Goal: Information Seeking & Learning: Learn about a topic

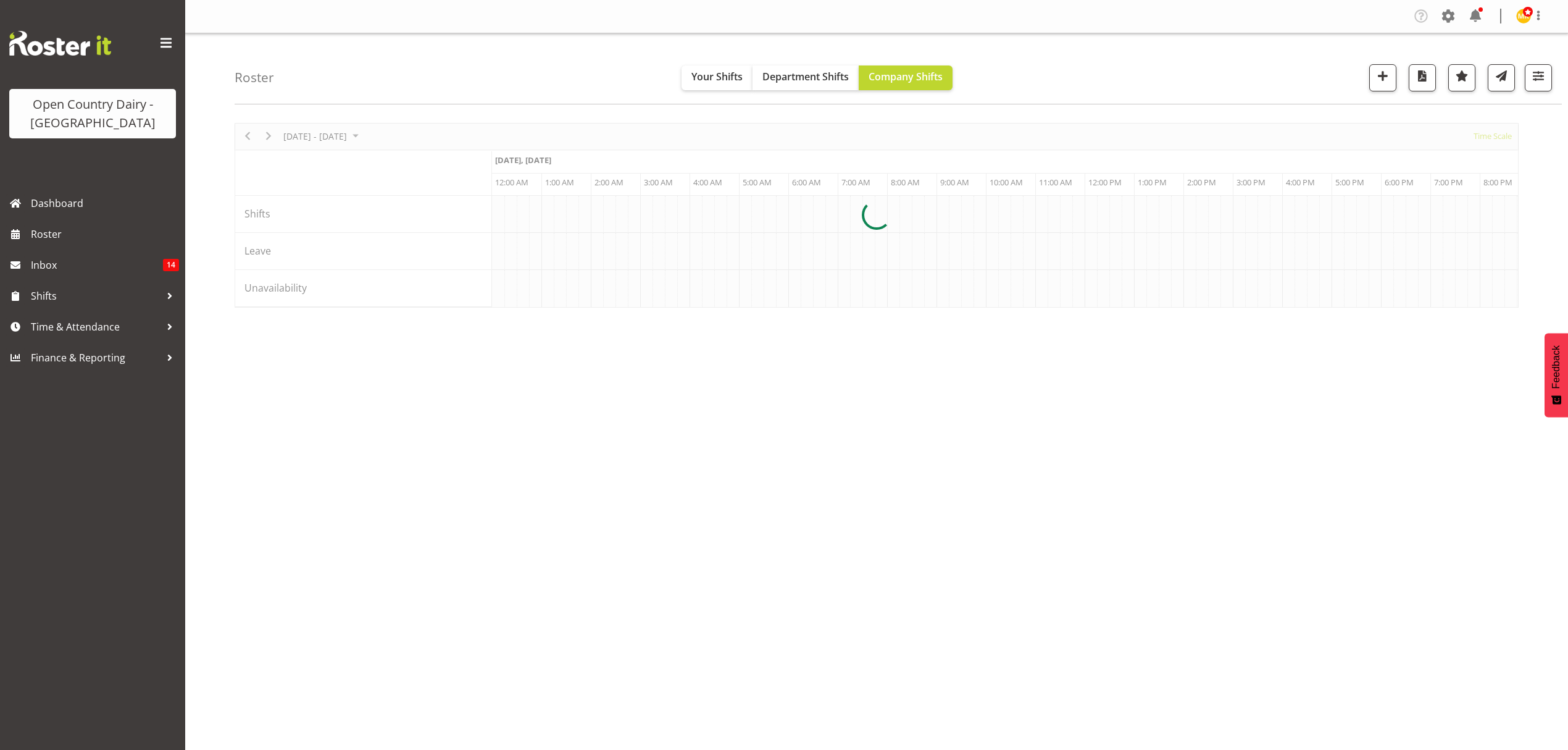
scroll to position [0, 1186]
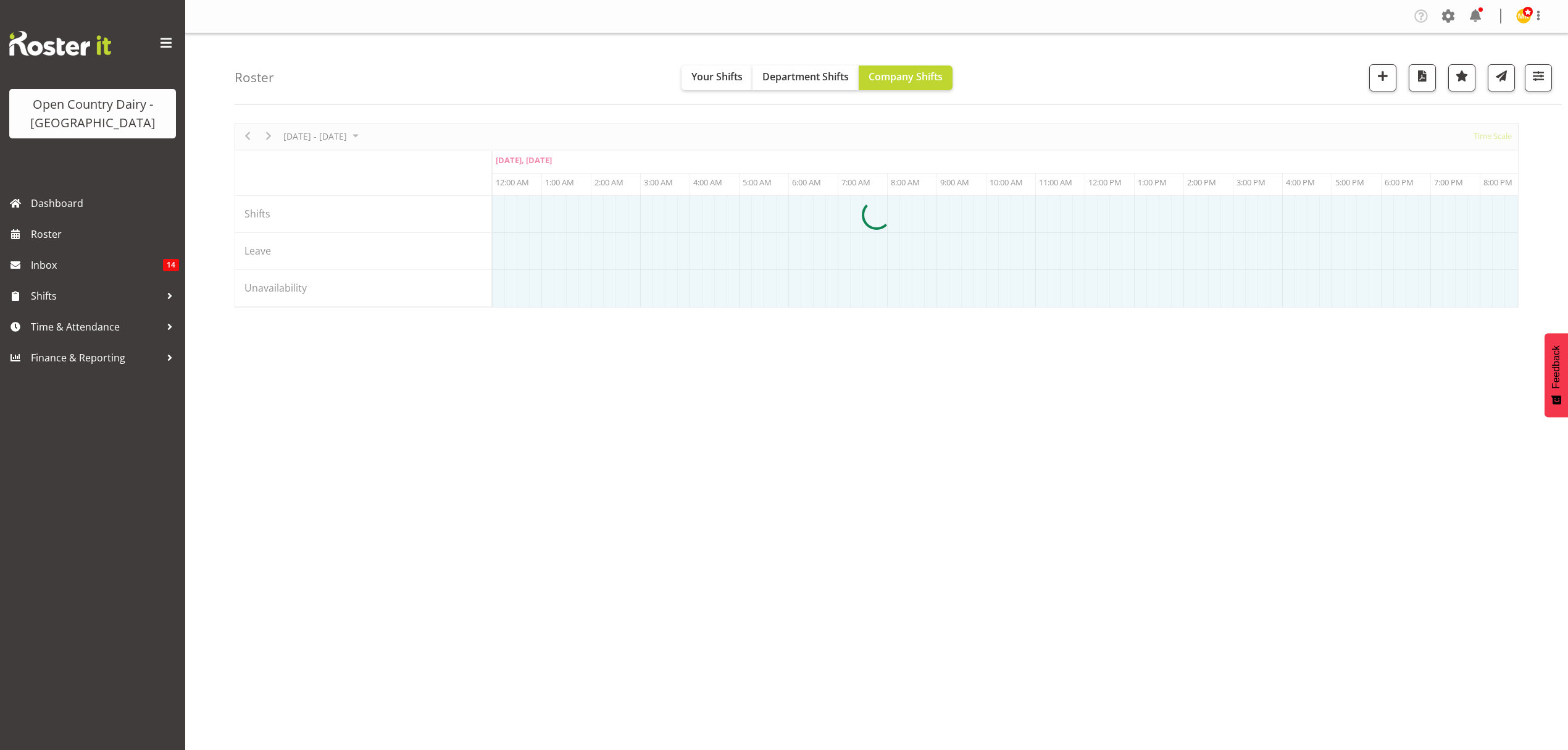
click at [1507, 307] on div at bounding box center [876, 215] width 1285 height 185
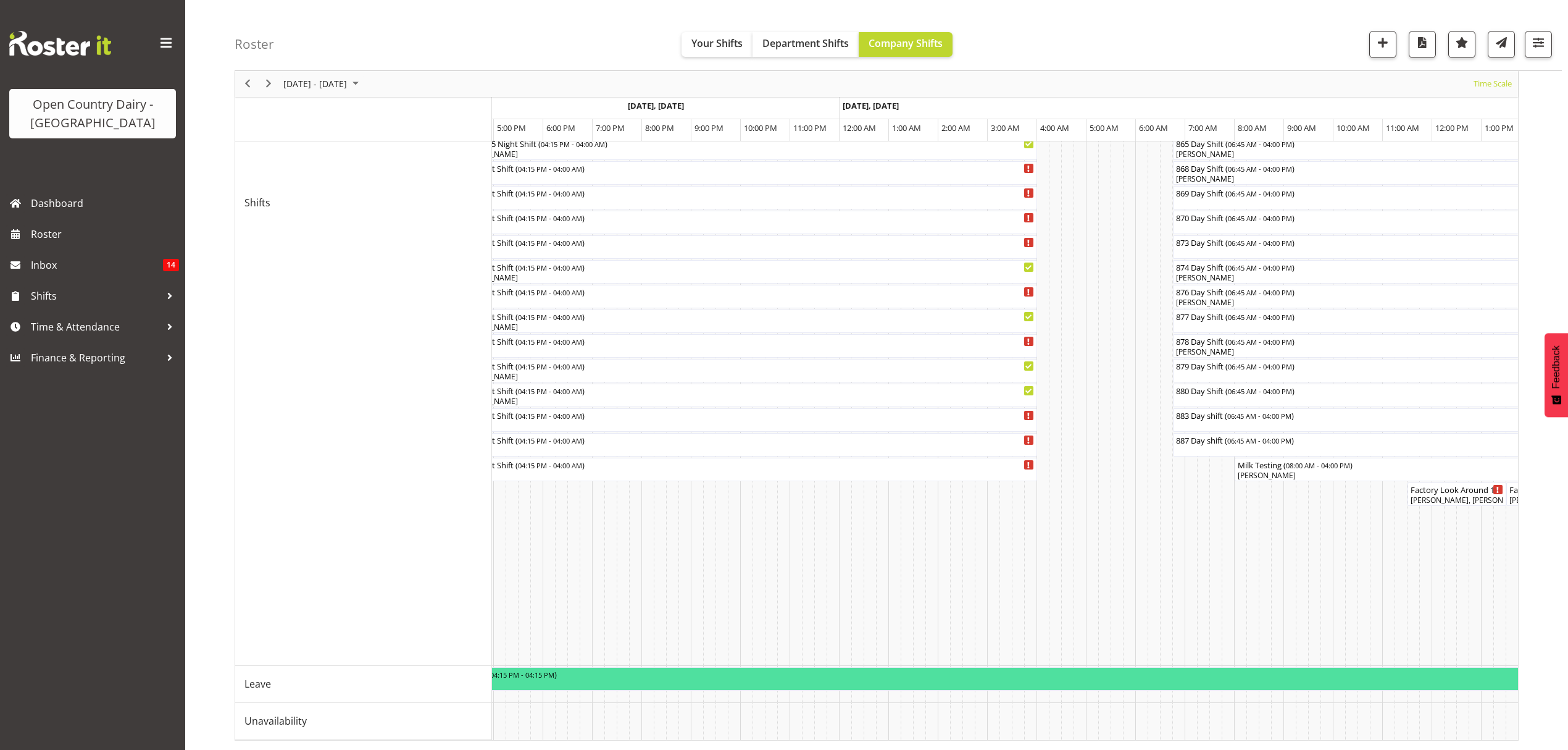
scroll to position [0, 3377]
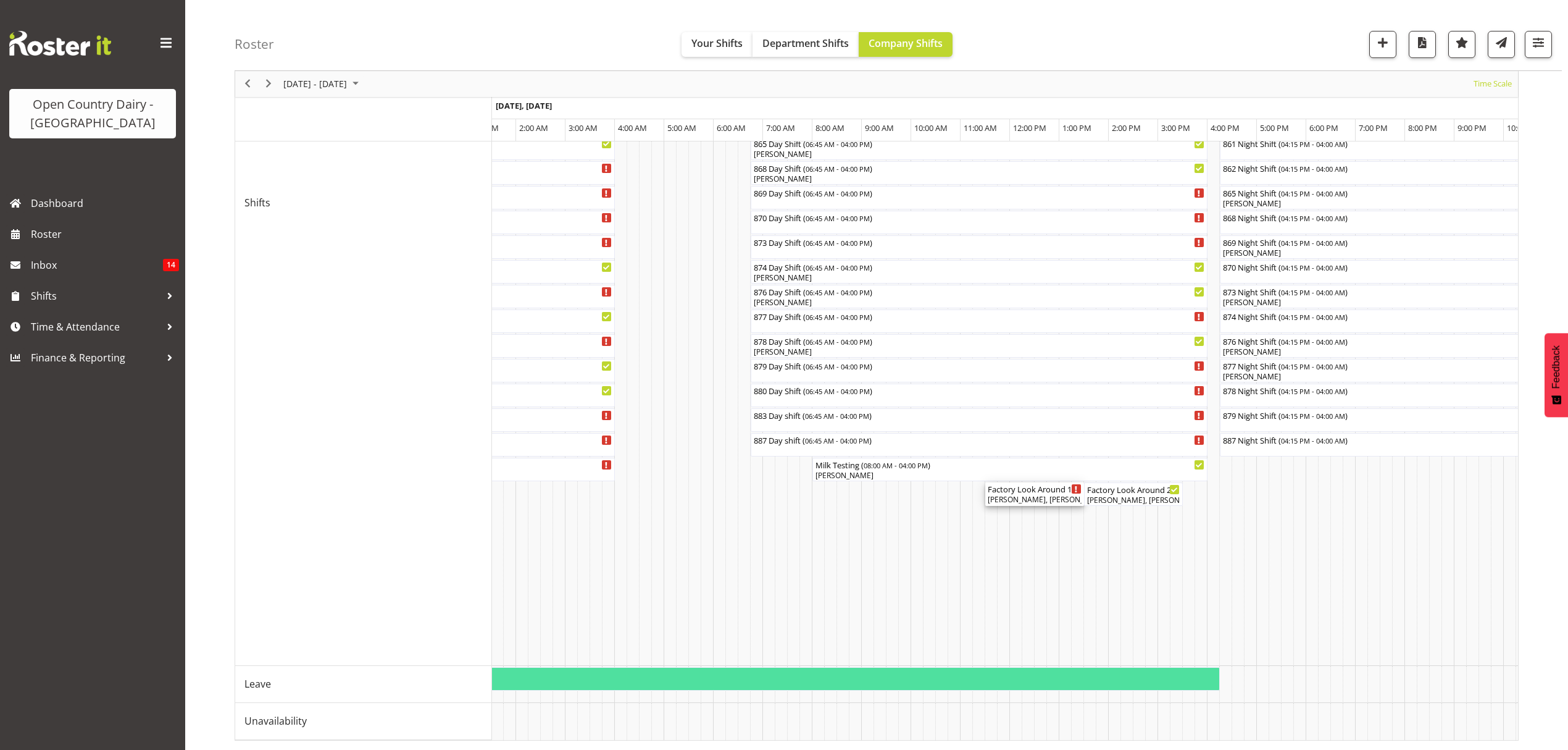
click at [1030, 494] on div "[PERSON_NAME], [PERSON_NAME], [PERSON_NAME], [PERSON_NAME]" at bounding box center [1035, 499] width 94 height 11
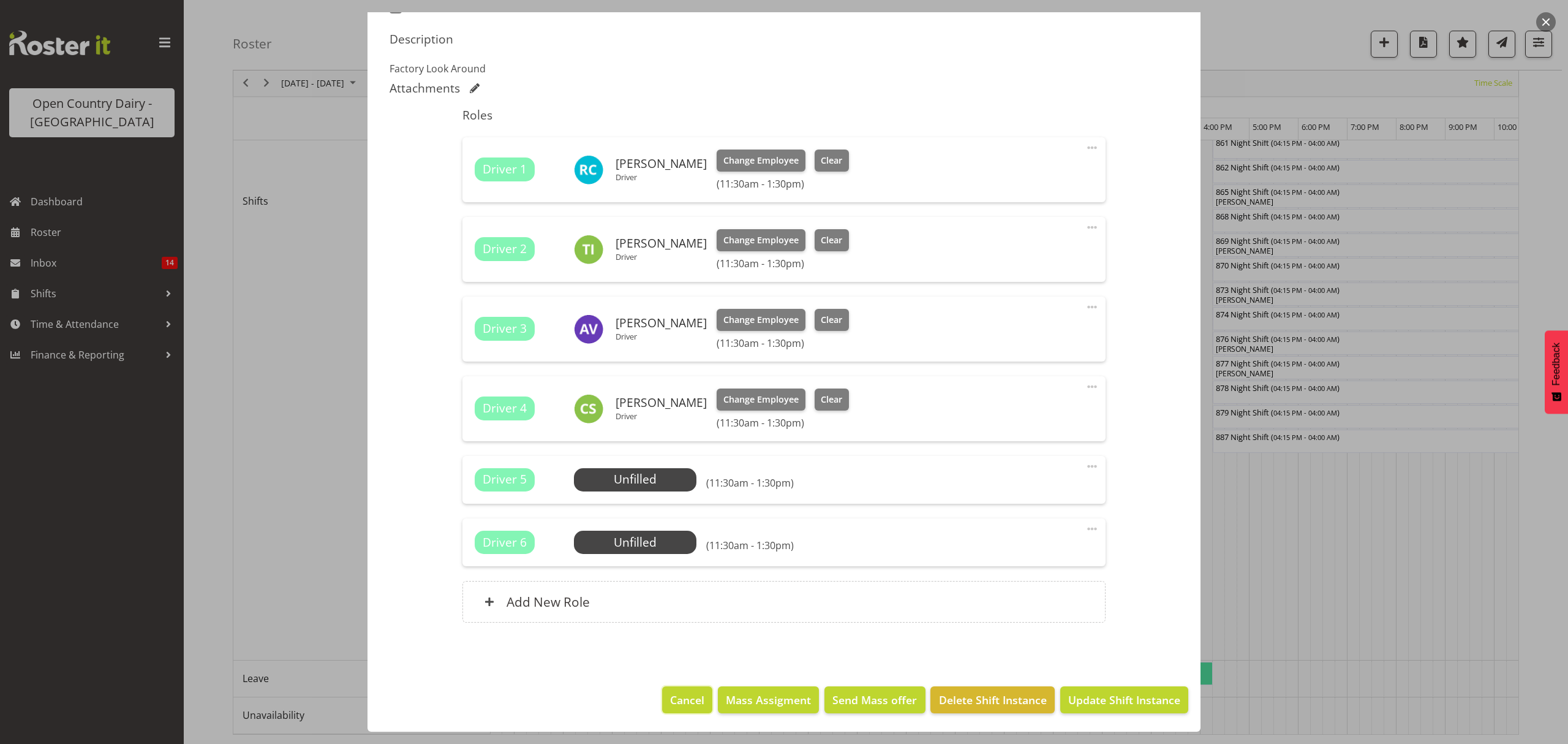
click at [670, 697] on span "Cancel" at bounding box center [687, 699] width 34 height 16
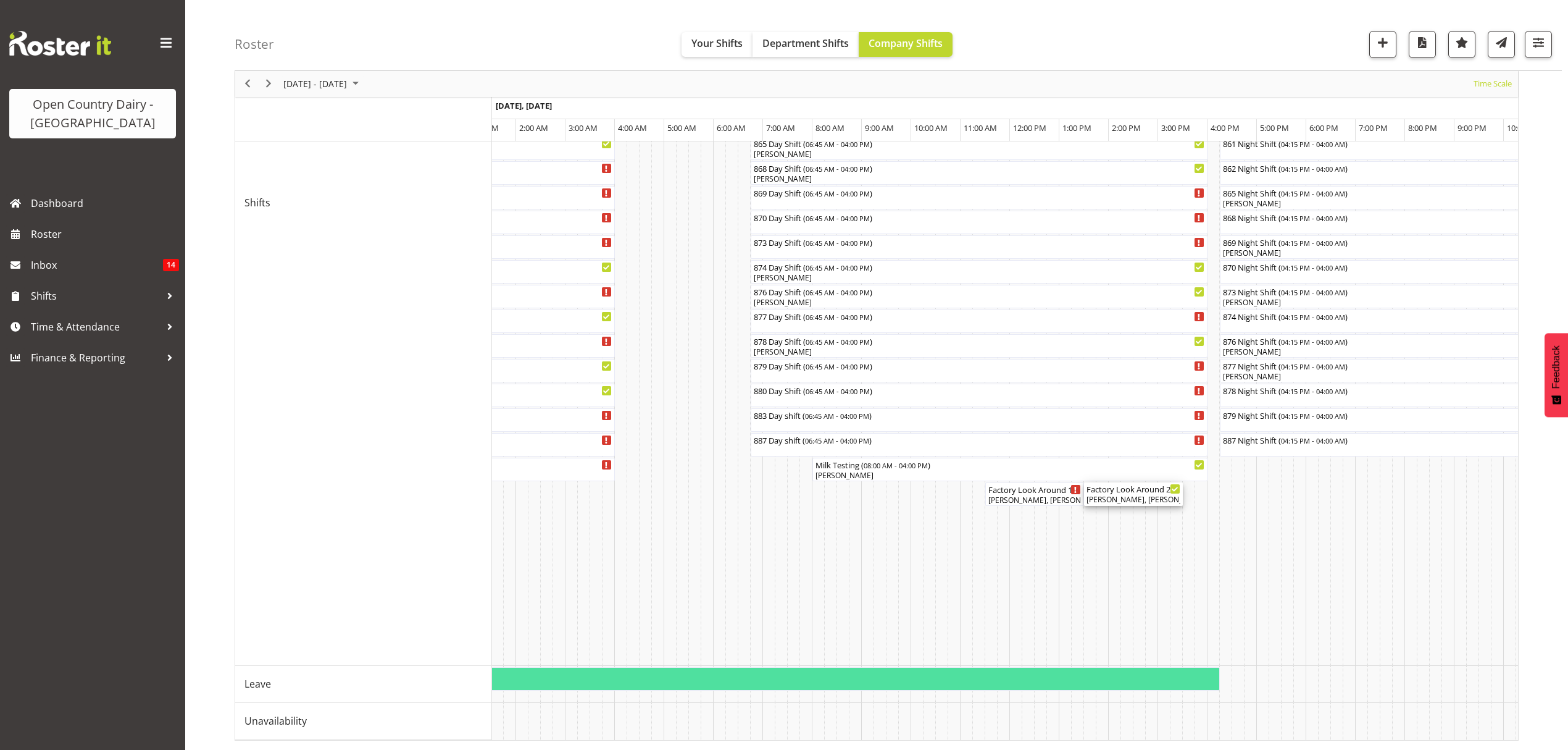
click at [1118, 494] on div "[PERSON_NAME], [PERSON_NAME], [PERSON_NAME]" at bounding box center [1134, 499] width 94 height 11
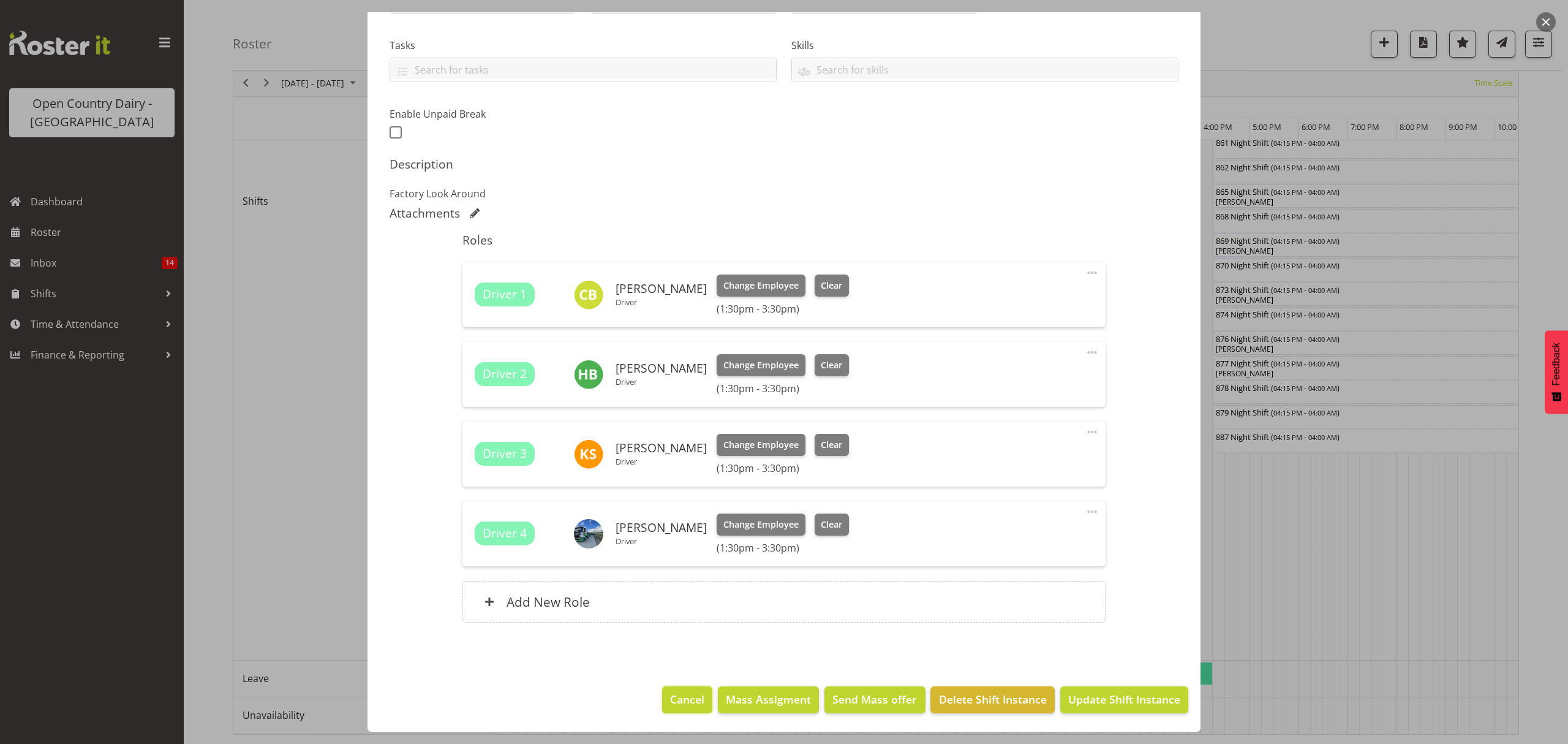
click at [676, 687] on button "Cancel" at bounding box center [687, 699] width 50 height 27
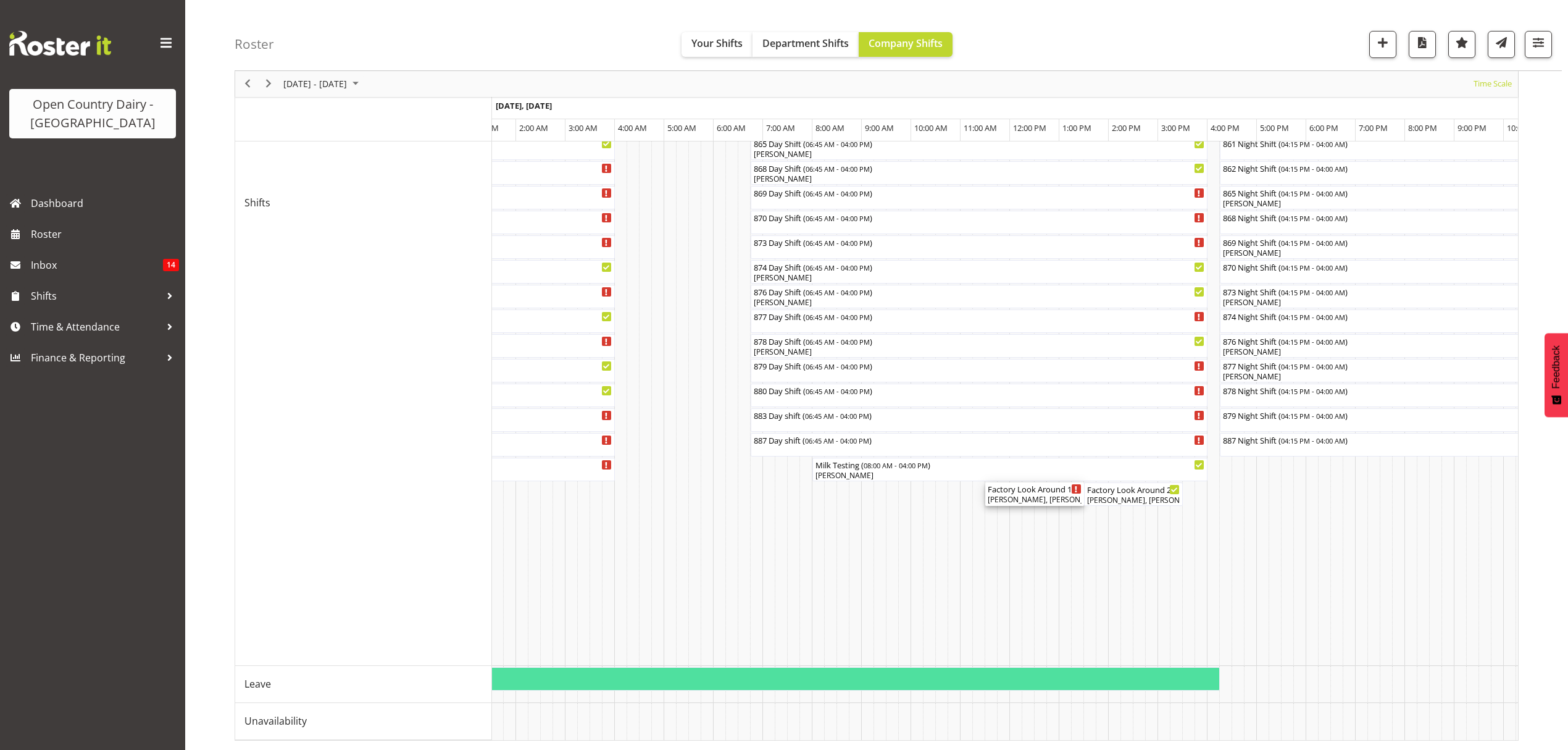
click at [1026, 483] on div "Factory Look Around 1 ( 11:30 AM - 01:30 PM )" at bounding box center [1035, 489] width 94 height 12
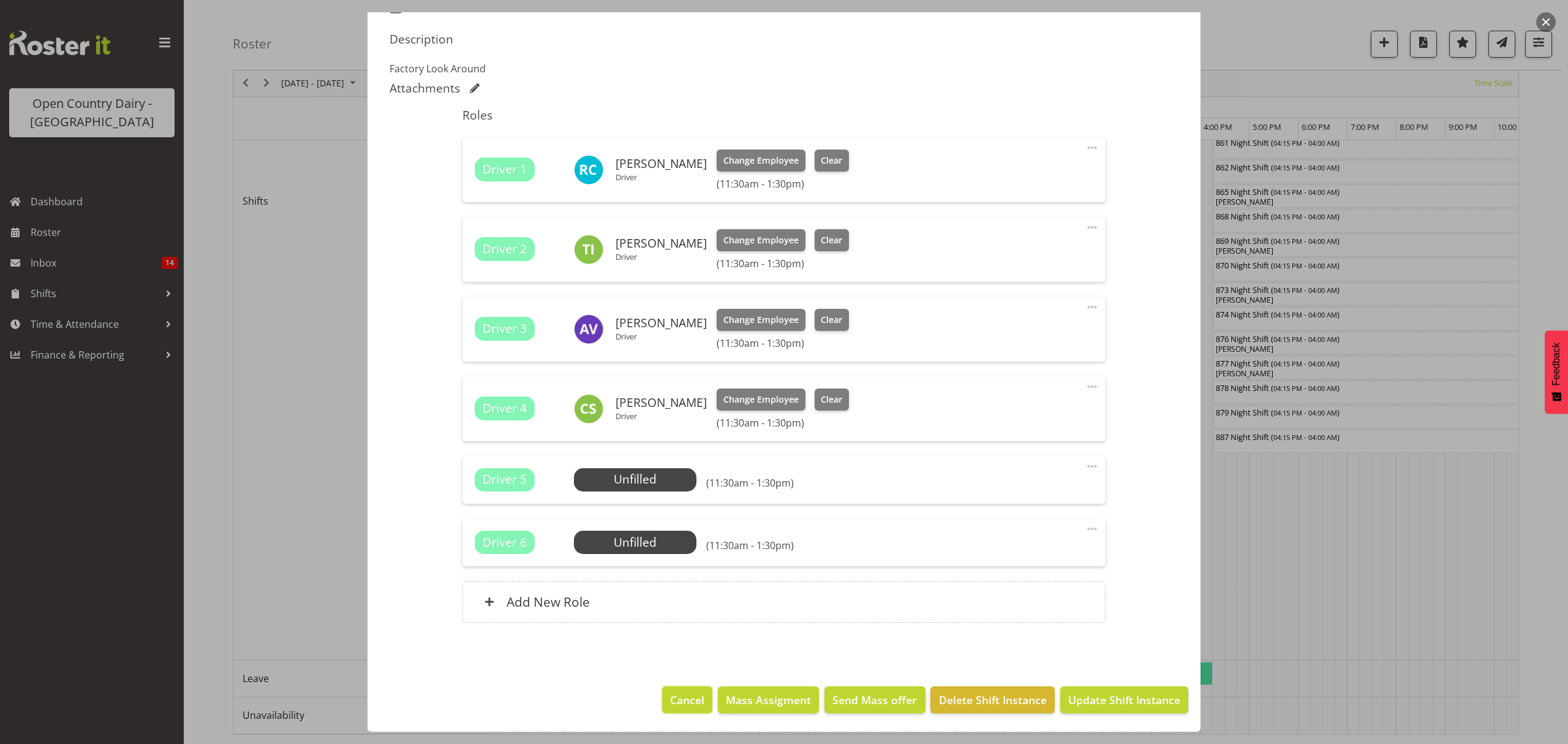
click at [682, 697] on span "Cancel" at bounding box center [687, 699] width 34 height 16
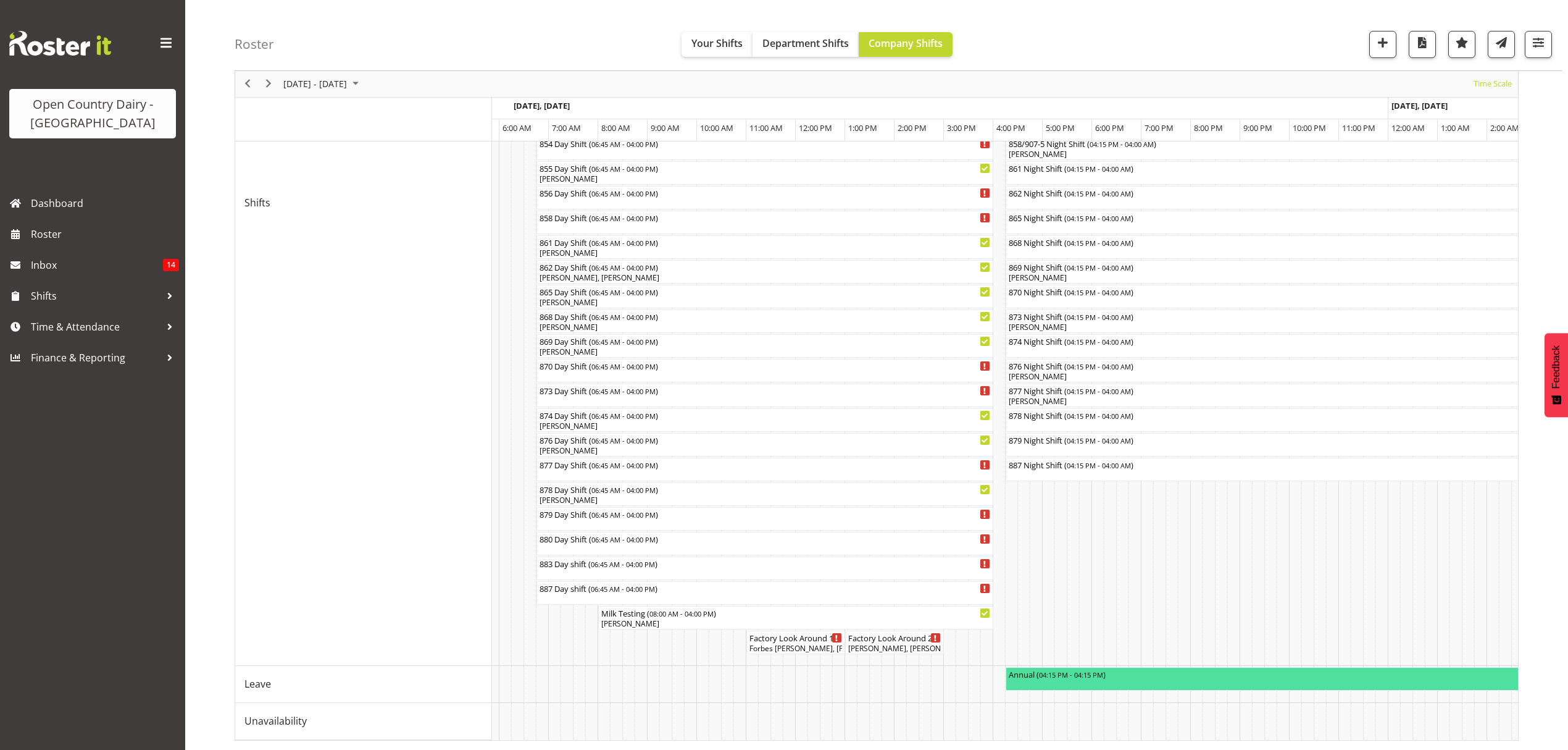
scroll to position [0, 2679]
